Goal: Find specific page/section: Find specific page/section

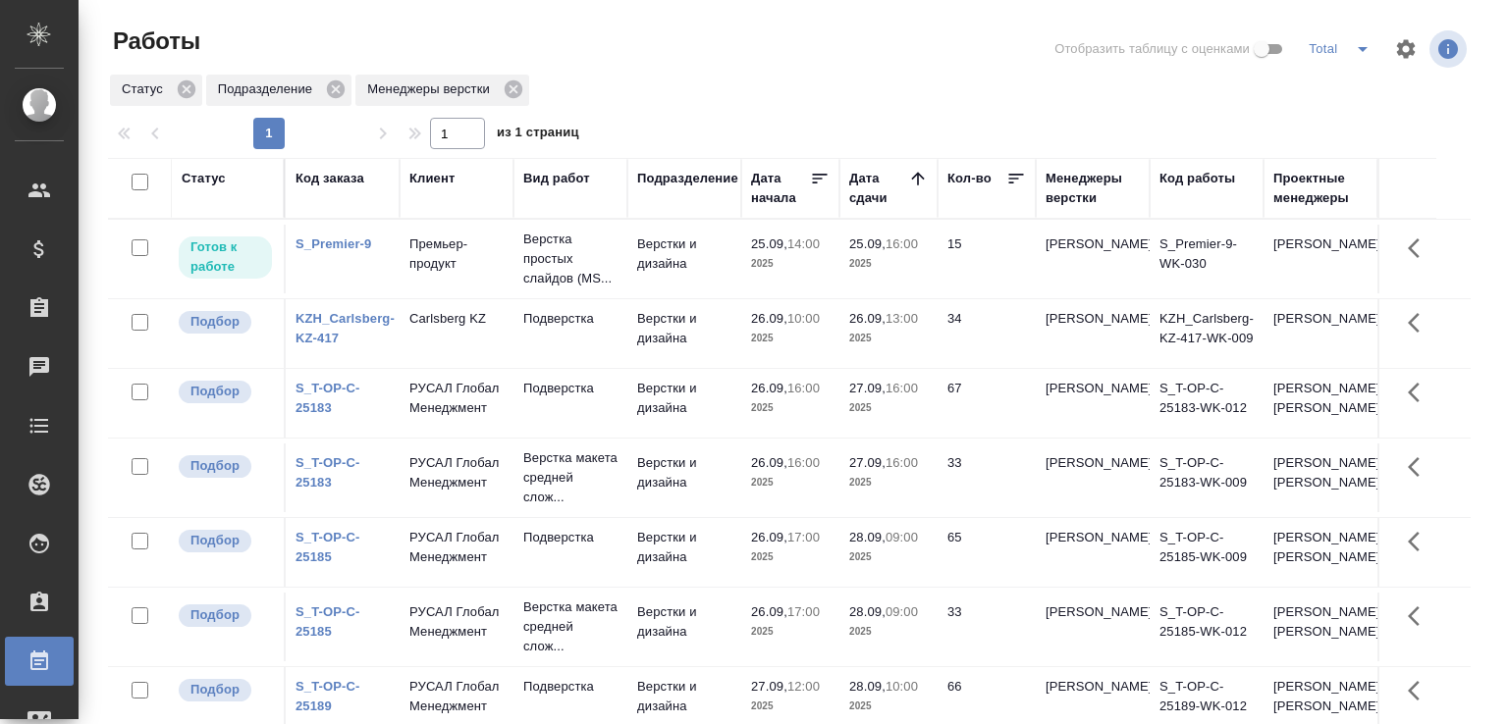
scroll to position [151, 0]
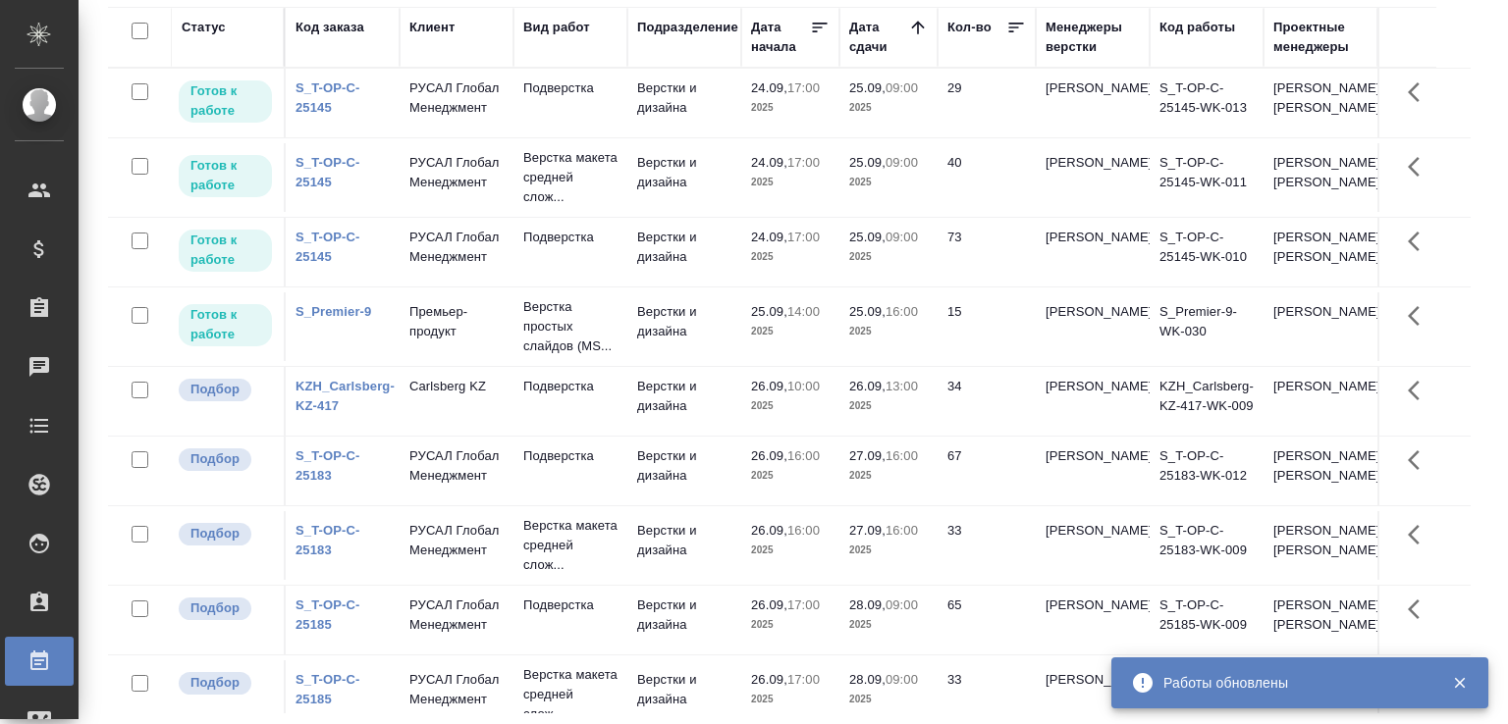
click at [1477, 210] on div "Работы Отобразить таблицу с оценками Total Статус Подразделение Менеджеры верст…" at bounding box center [797, 287] width 1400 height 876
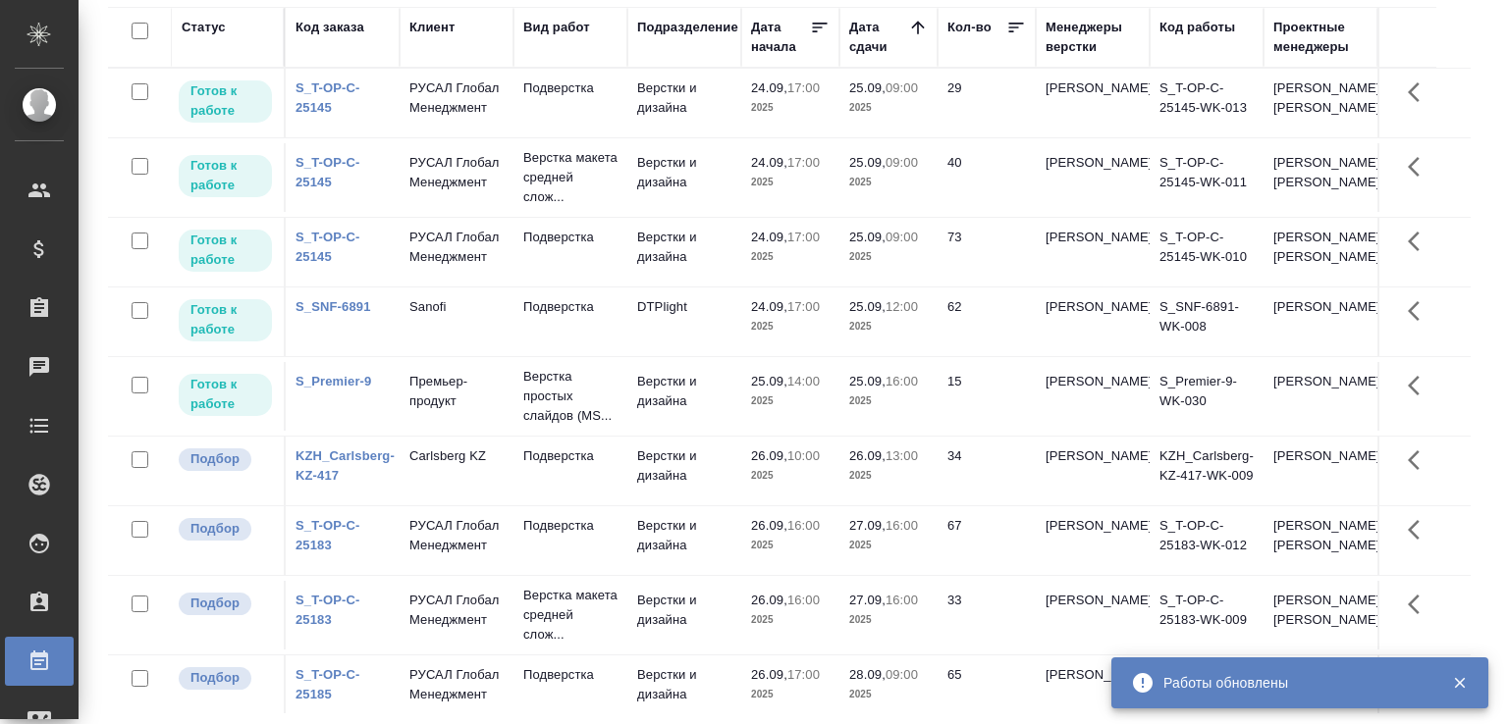
click at [1471, 323] on div "Статус Код заказа Клиент Вид работ Подразделение Дата начала Дата сдачи Кол-во …" at bounding box center [797, 360] width 1378 height 707
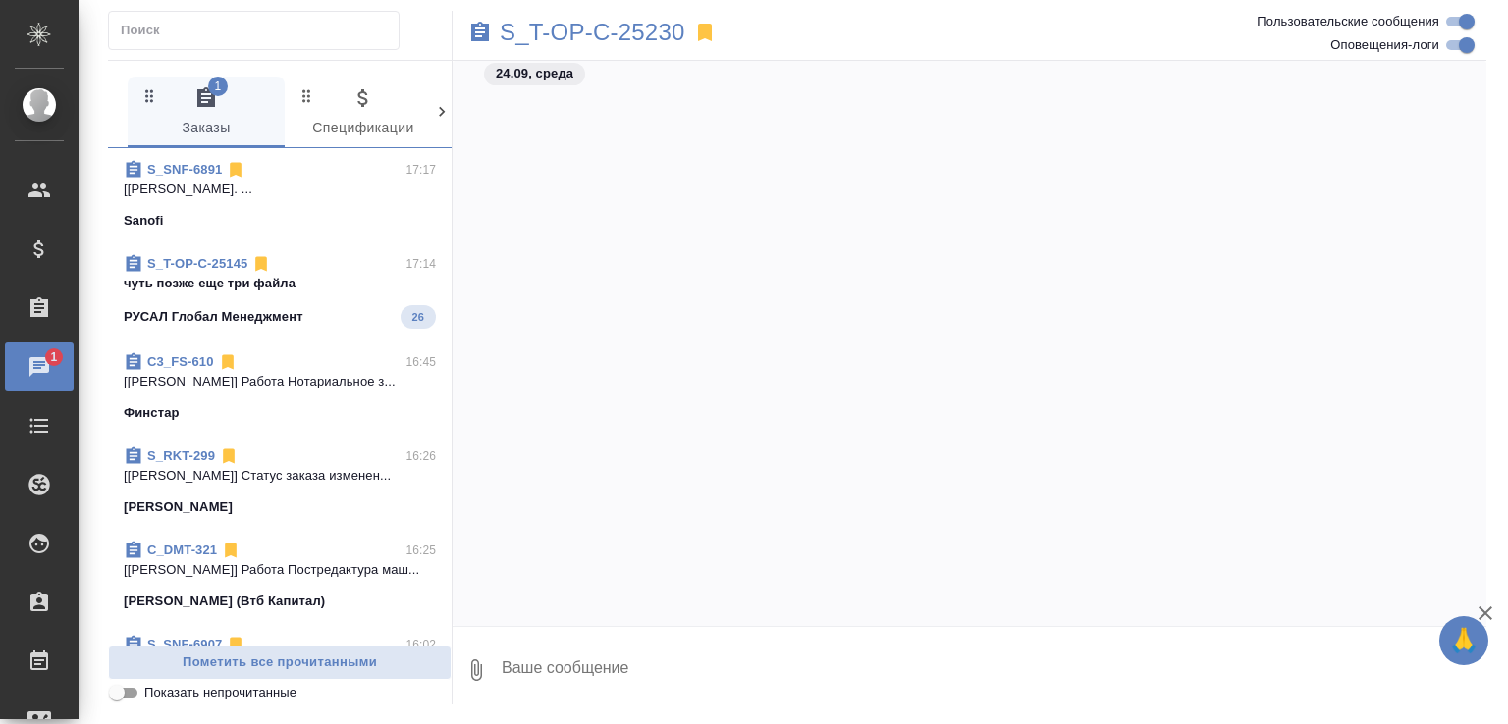
scroll to position [5851, 0]
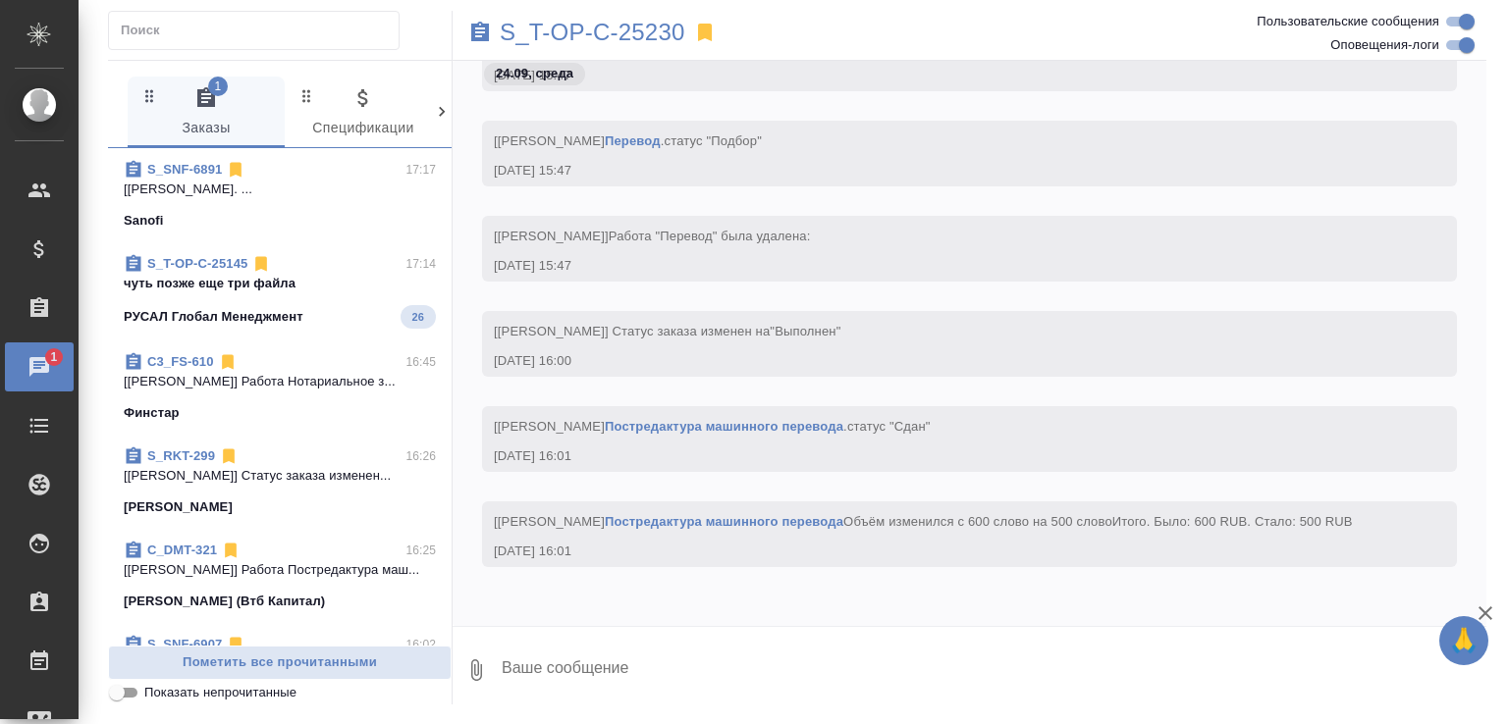
click at [342, 281] on p "чуть позже еще три файла" at bounding box center [280, 284] width 312 height 20
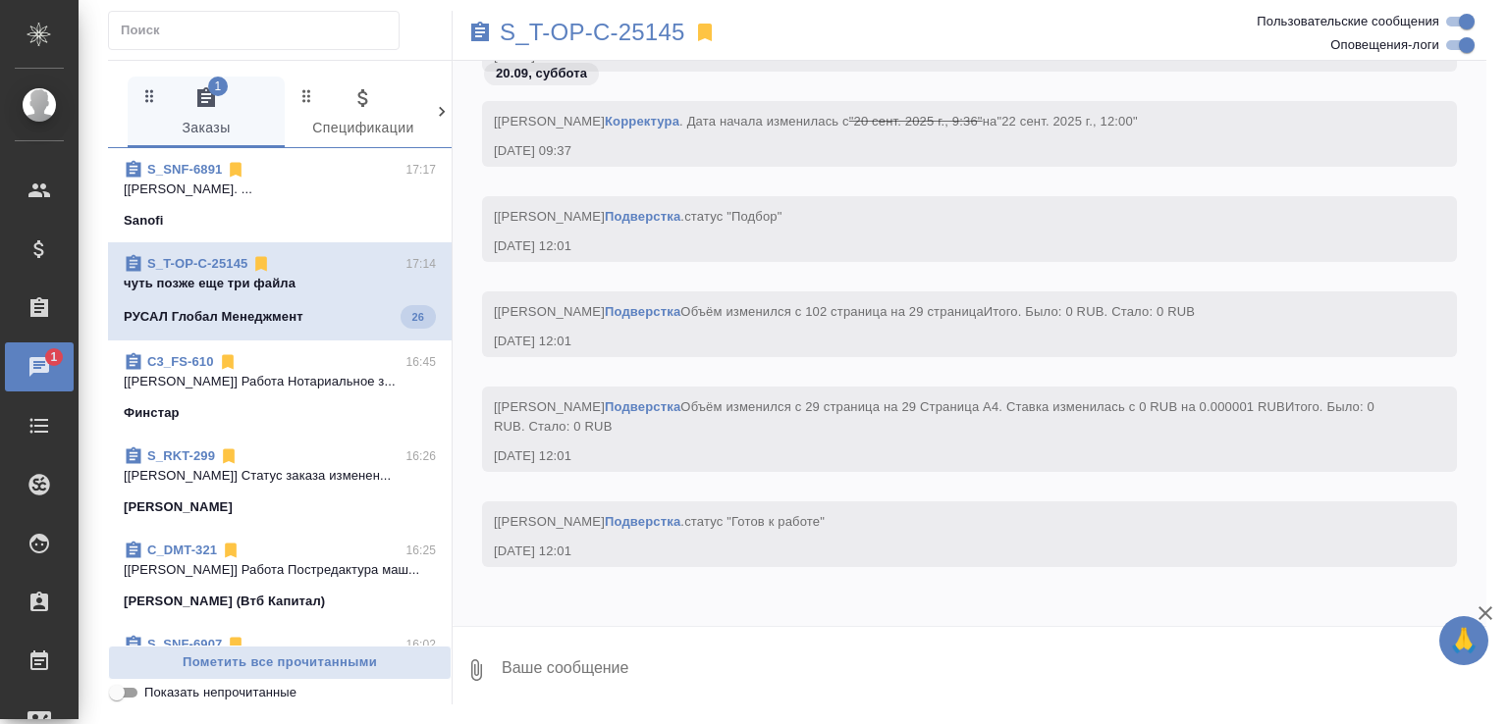
scroll to position [7645, 0]
